Goal: Check status: Verify the current state of an ongoing process or item

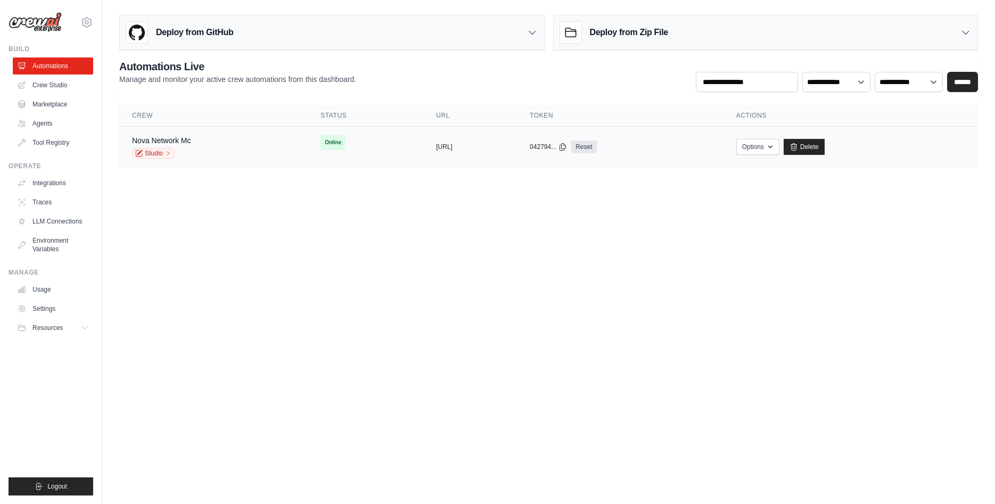
click at [205, 151] on div "Nova Network Mc Studio" at bounding box center [213, 146] width 163 height 23
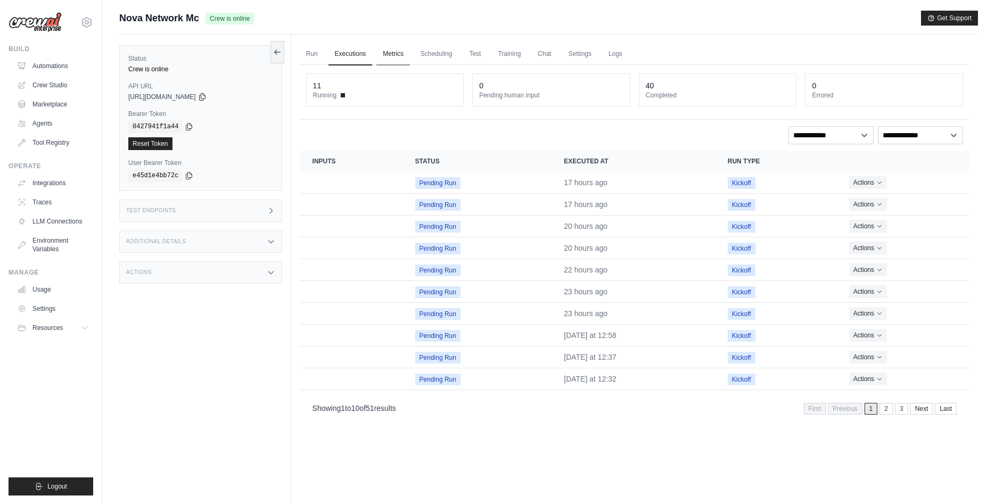
click at [399, 51] on link "Metrics" at bounding box center [393, 54] width 34 height 22
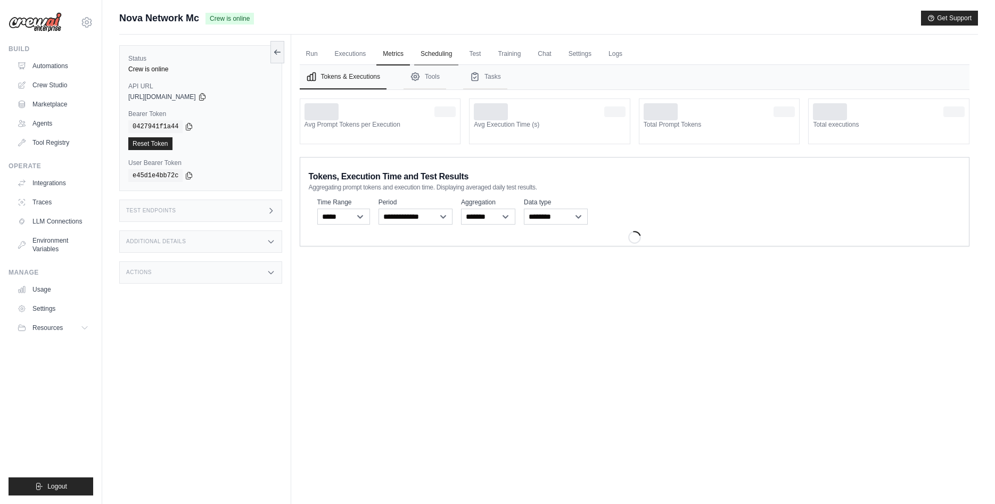
click at [431, 53] on link "Scheduling" at bounding box center [436, 54] width 44 height 22
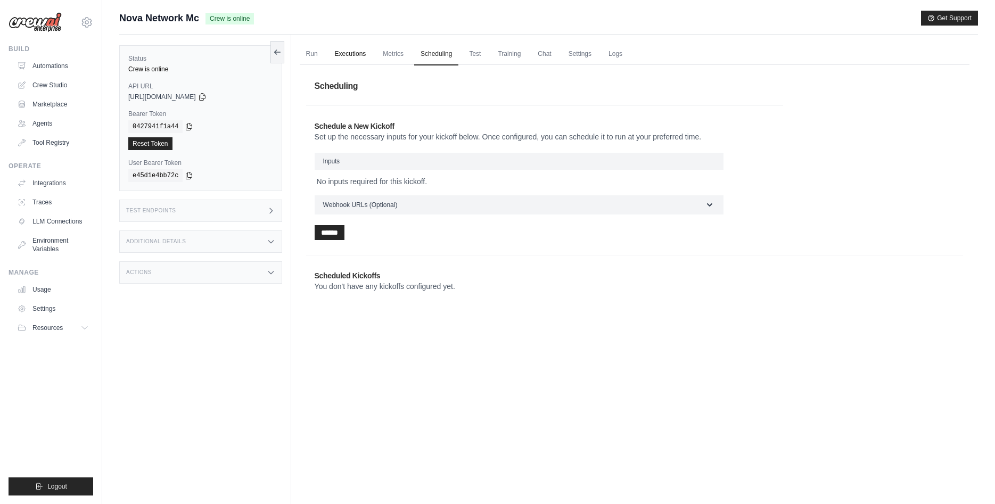
click at [367, 58] on link "Executions" at bounding box center [350, 54] width 44 height 22
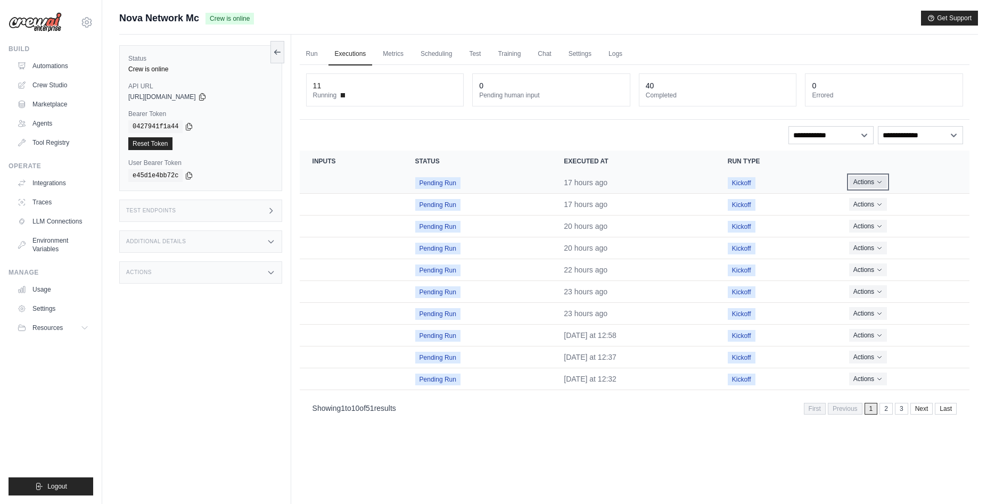
click at [862, 184] on button "Actions" at bounding box center [868, 182] width 38 height 13
click at [922, 206] on link "View Details" at bounding box center [922, 201] width 68 height 17
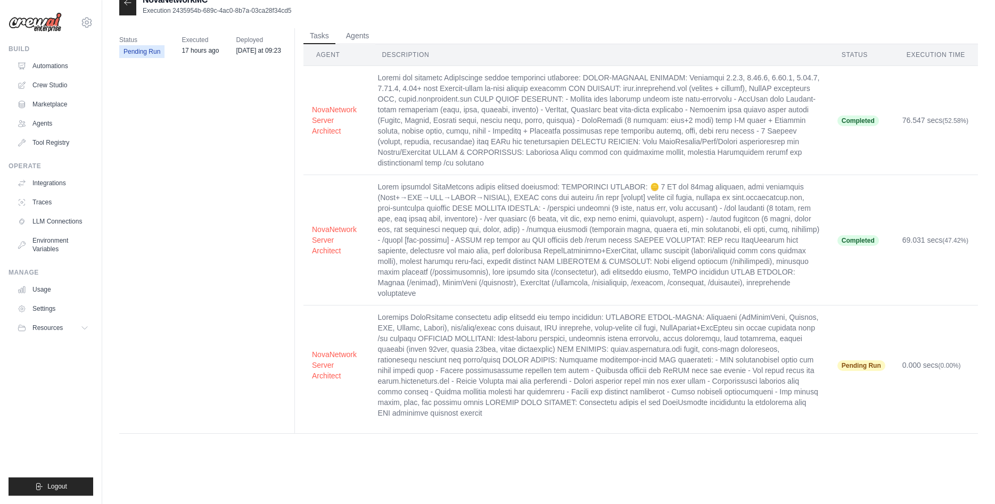
scroll to position [21, 0]
